Goal: Task Accomplishment & Management: Manage account settings

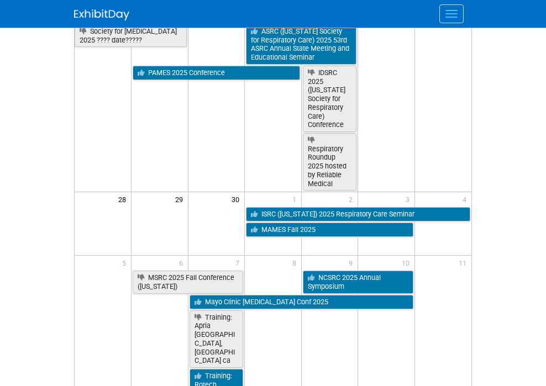
scroll to position [327, 0]
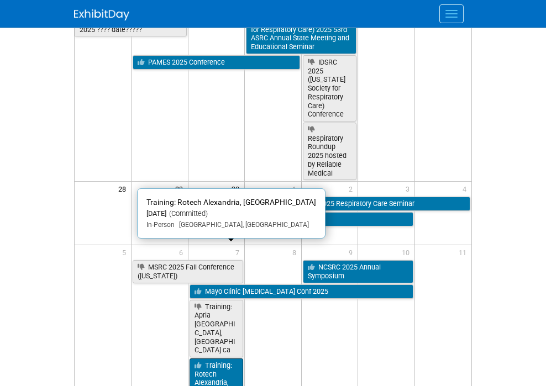
click at [195, 359] on link "Training: Rotech Alexandria, [GEOGRAPHIC_DATA]" at bounding box center [217, 383] width 54 height 49
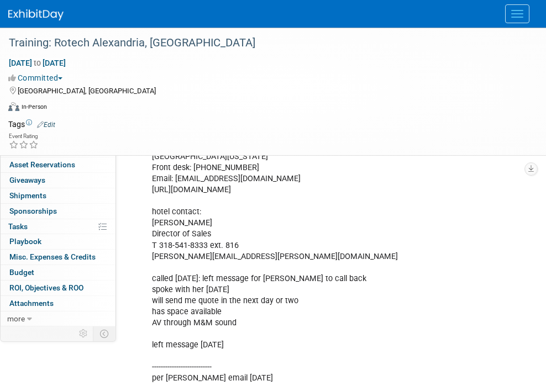
scroll to position [1028, 0]
drag, startPoint x: 281, startPoint y: 191, endPoint x: 148, endPoint y: 194, distance: 133.3
click at [148, 194] on div "Attendees: [PERSON_NAME] [PERSON_NAME] [PERSON_NAME] [PERSON_NAME] Director Cor…" at bounding box center [330, 74] width 373 height 1498
copy b "Holiday Inn [GEOGRAPHIC_DATA] - [GEOGRAPHIC_DATA]"
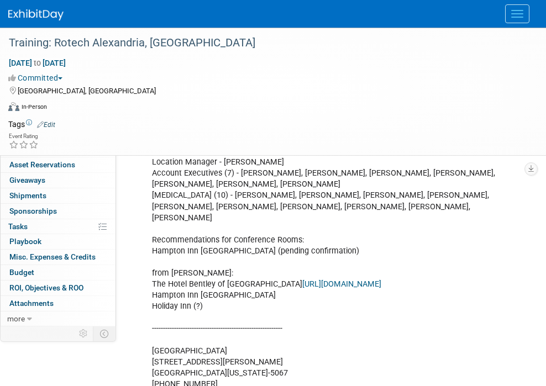
scroll to position [498, 0]
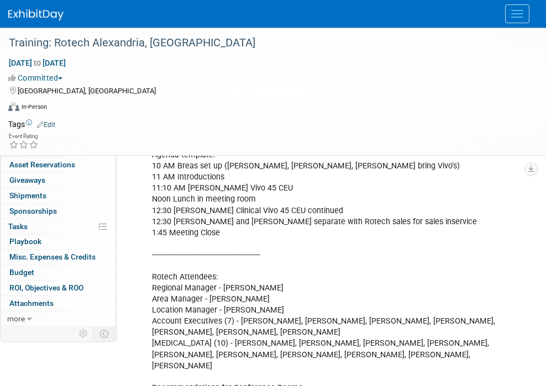
drag, startPoint x: 401, startPoint y: 202, endPoint x: 346, endPoint y: 199, distance: 54.8
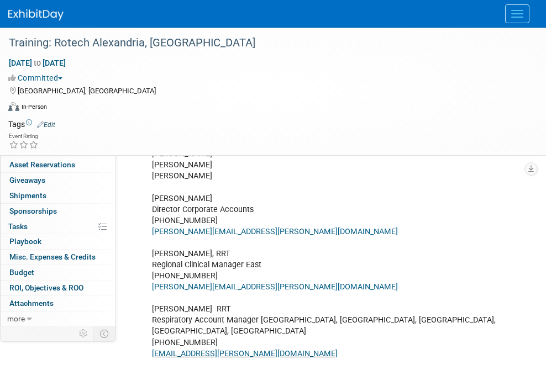
click at [201, 129] on link "Edit" at bounding box center [192, 126] width 18 height 8
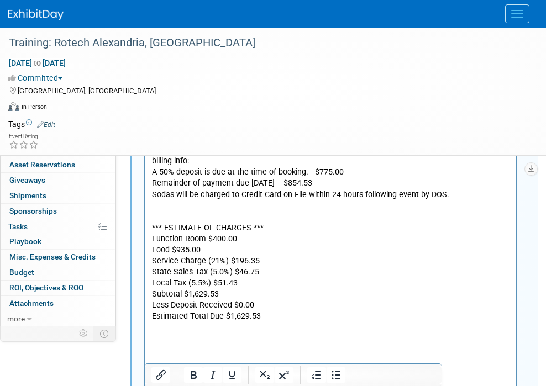
scroll to position [1548, 0]
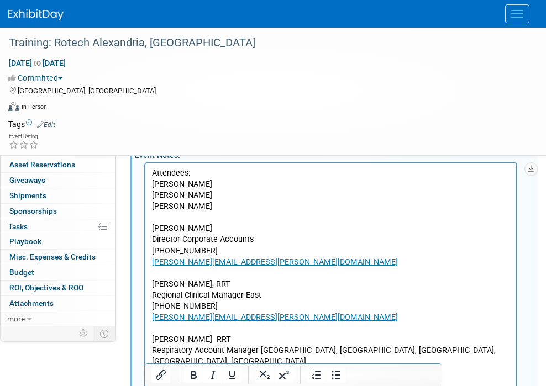
scroll to position [166, 0]
